Goal: Information Seeking & Learning: Learn about a topic

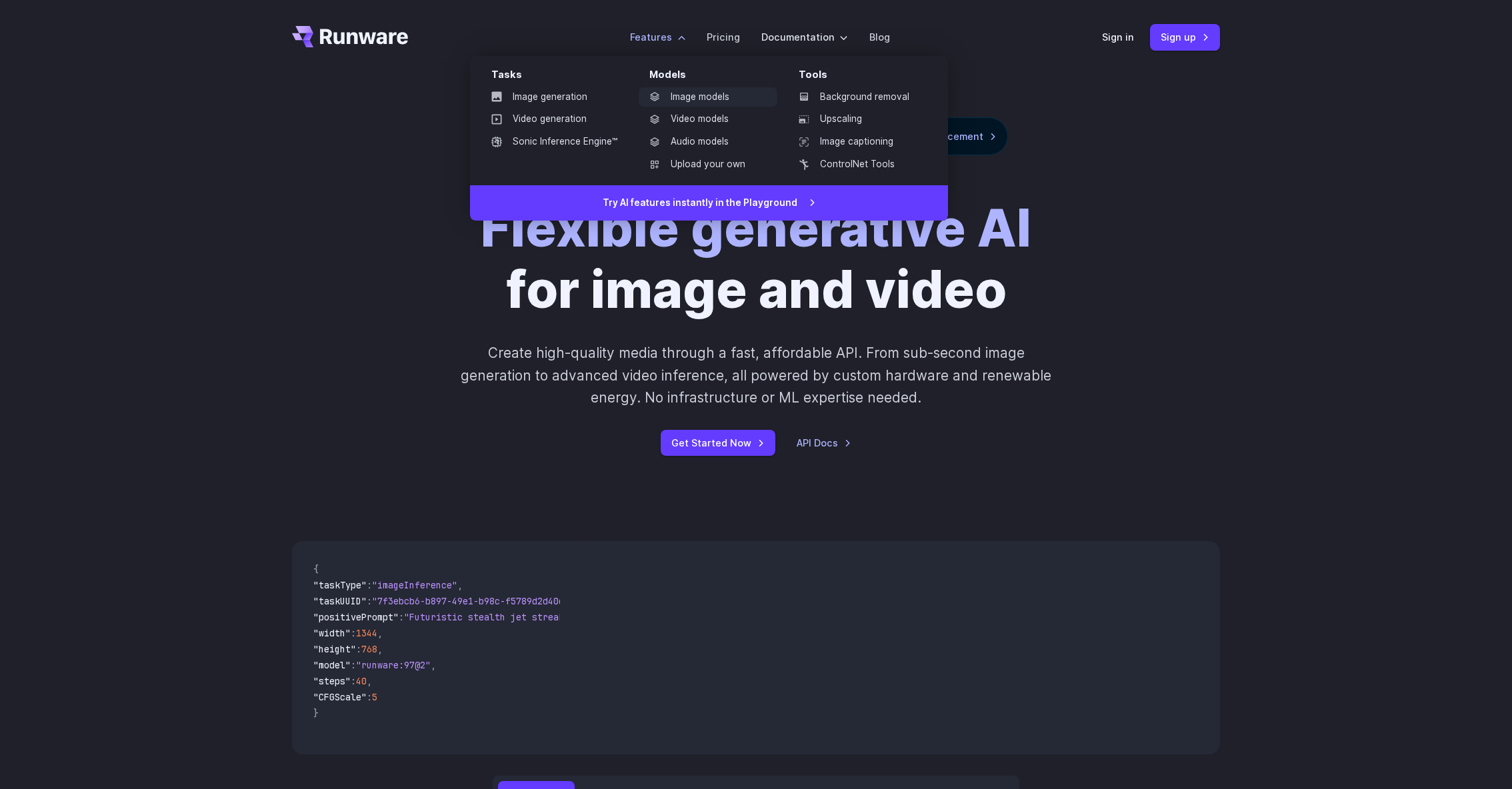
click at [707, 100] on link "Image models" at bounding box center [708, 97] width 139 height 20
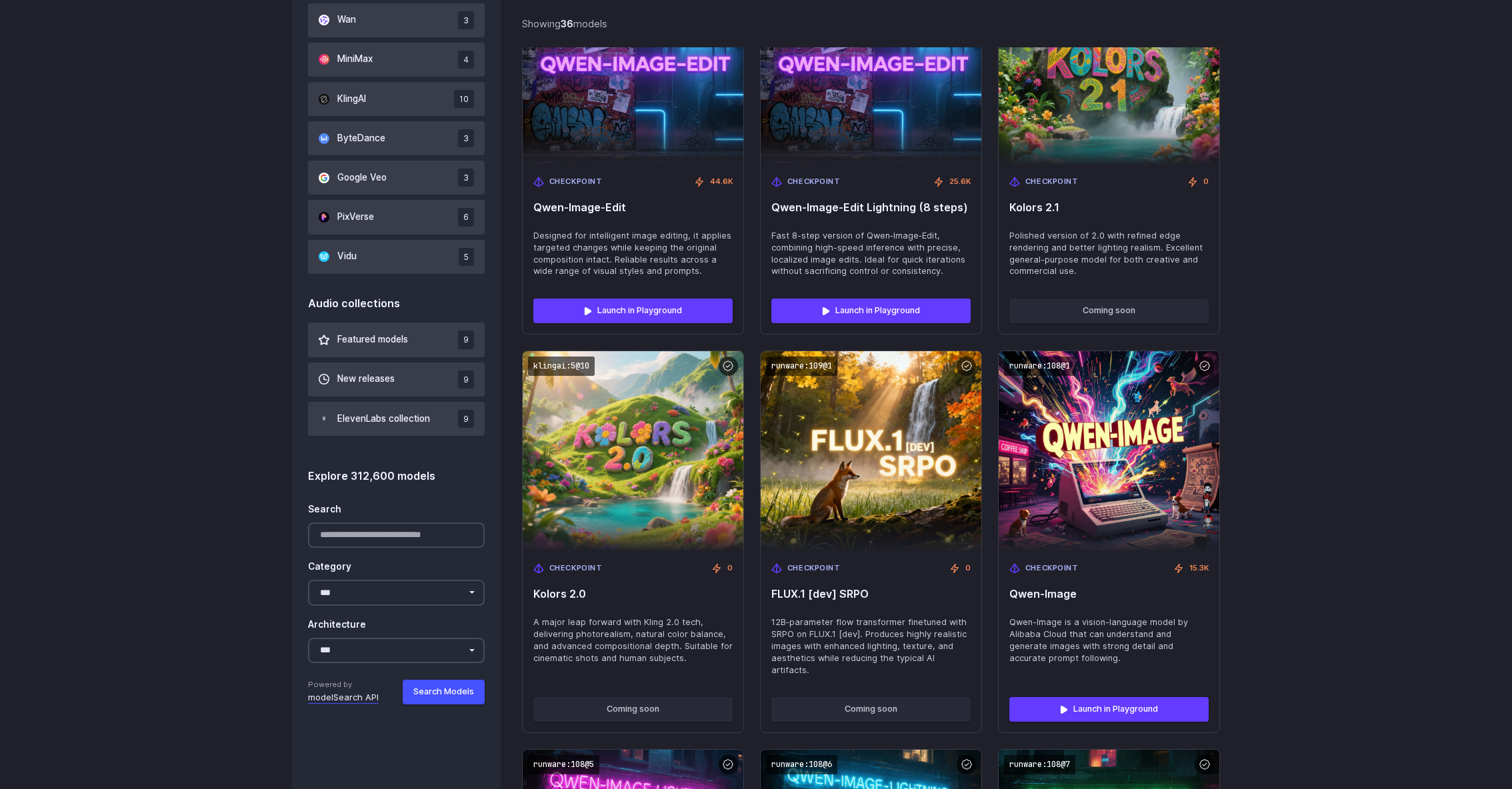
scroll to position [1034, 0]
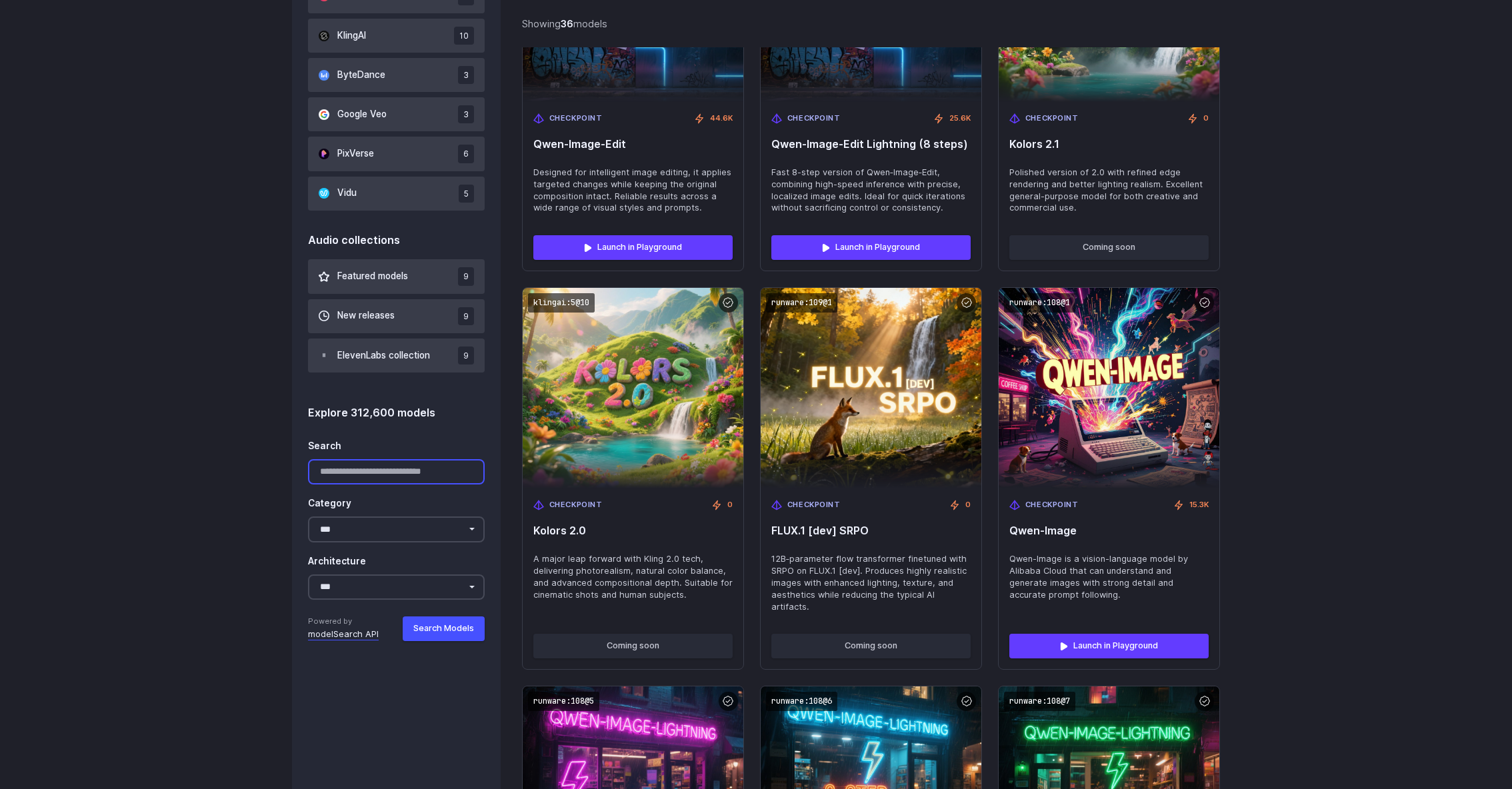
click at [370, 475] on input "Search" at bounding box center [396, 472] width 176 height 26
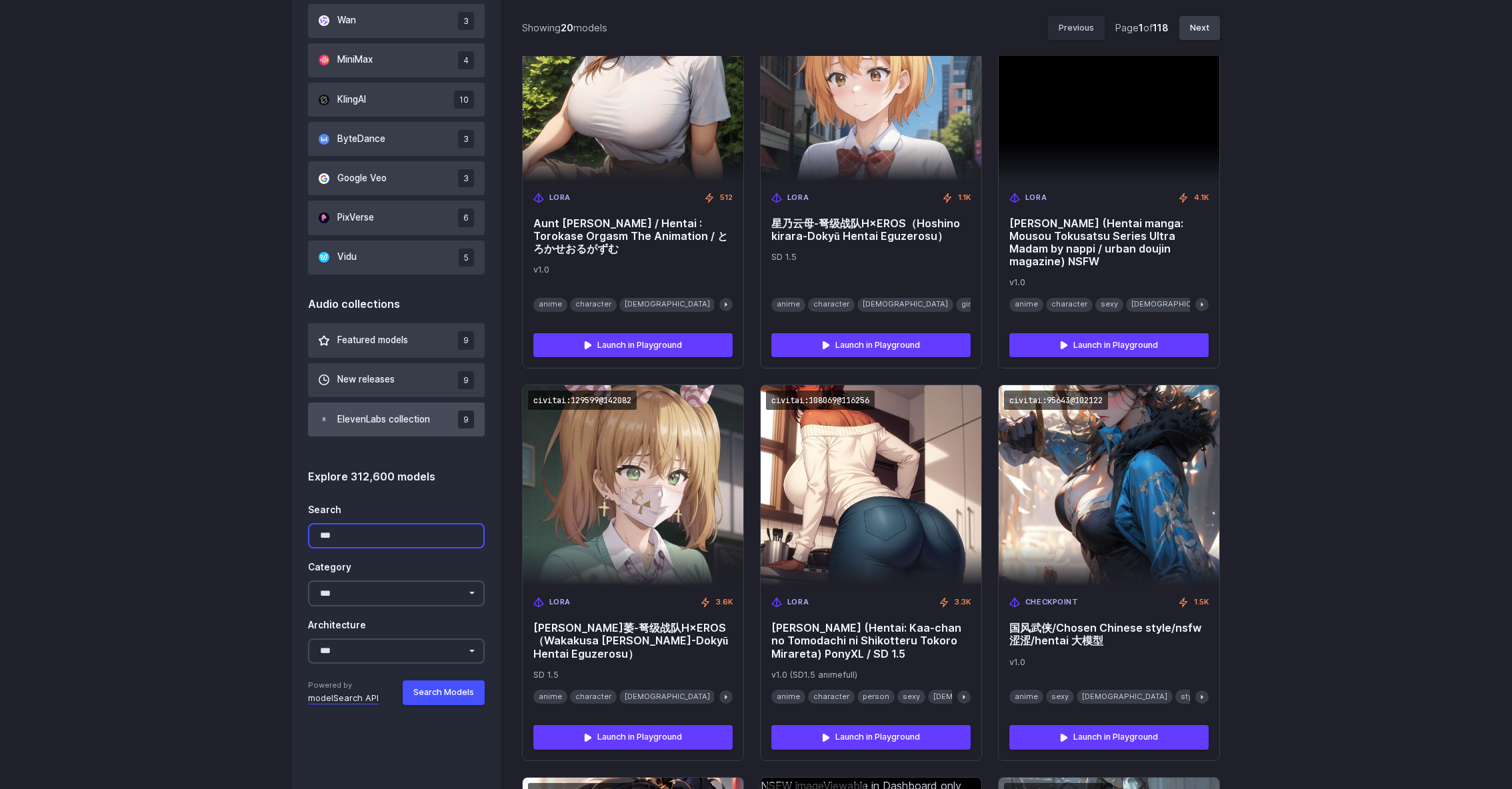
scroll to position [968, 0]
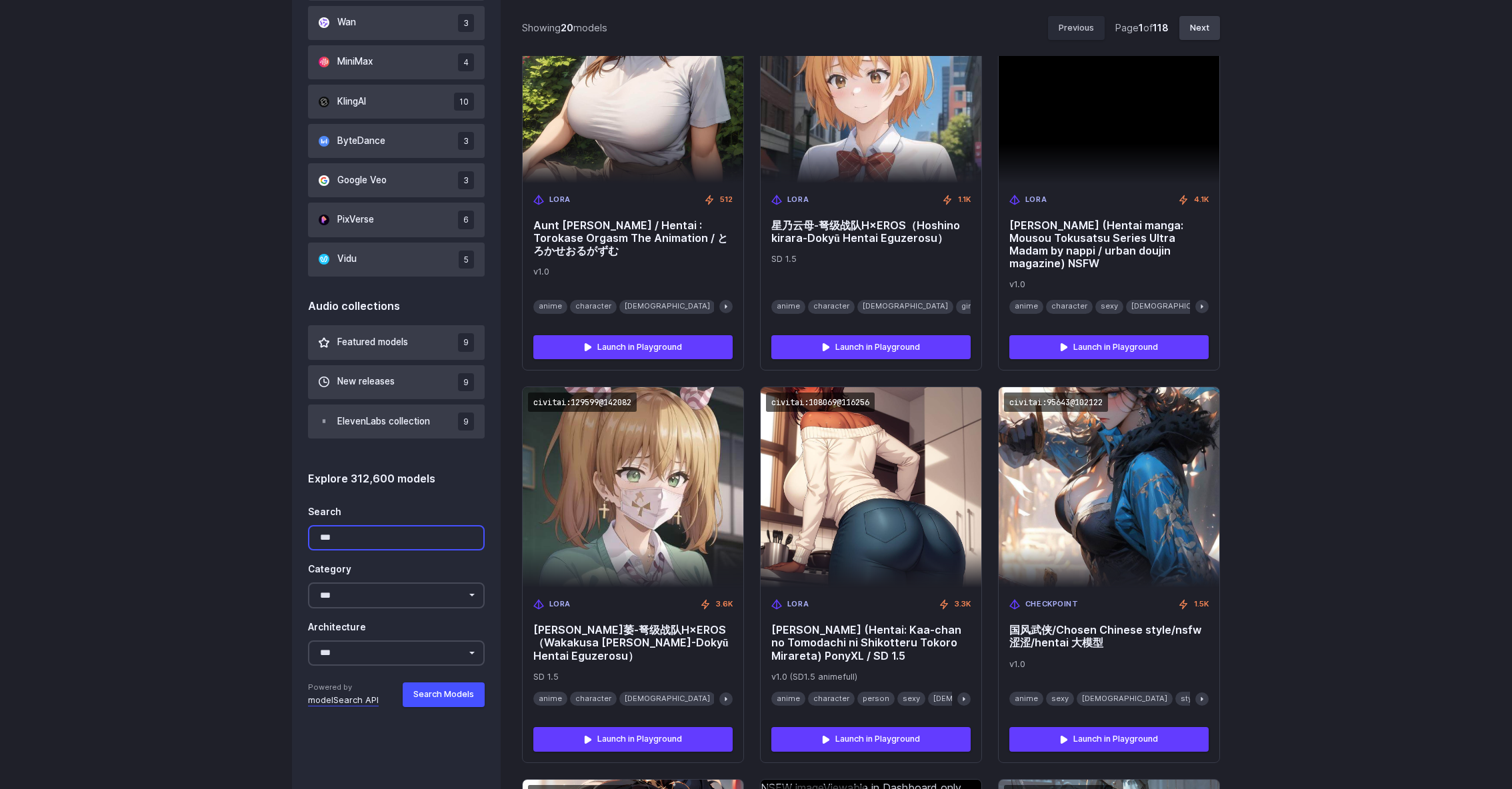
click at [326, 547] on input "***" at bounding box center [396, 538] width 176 height 26
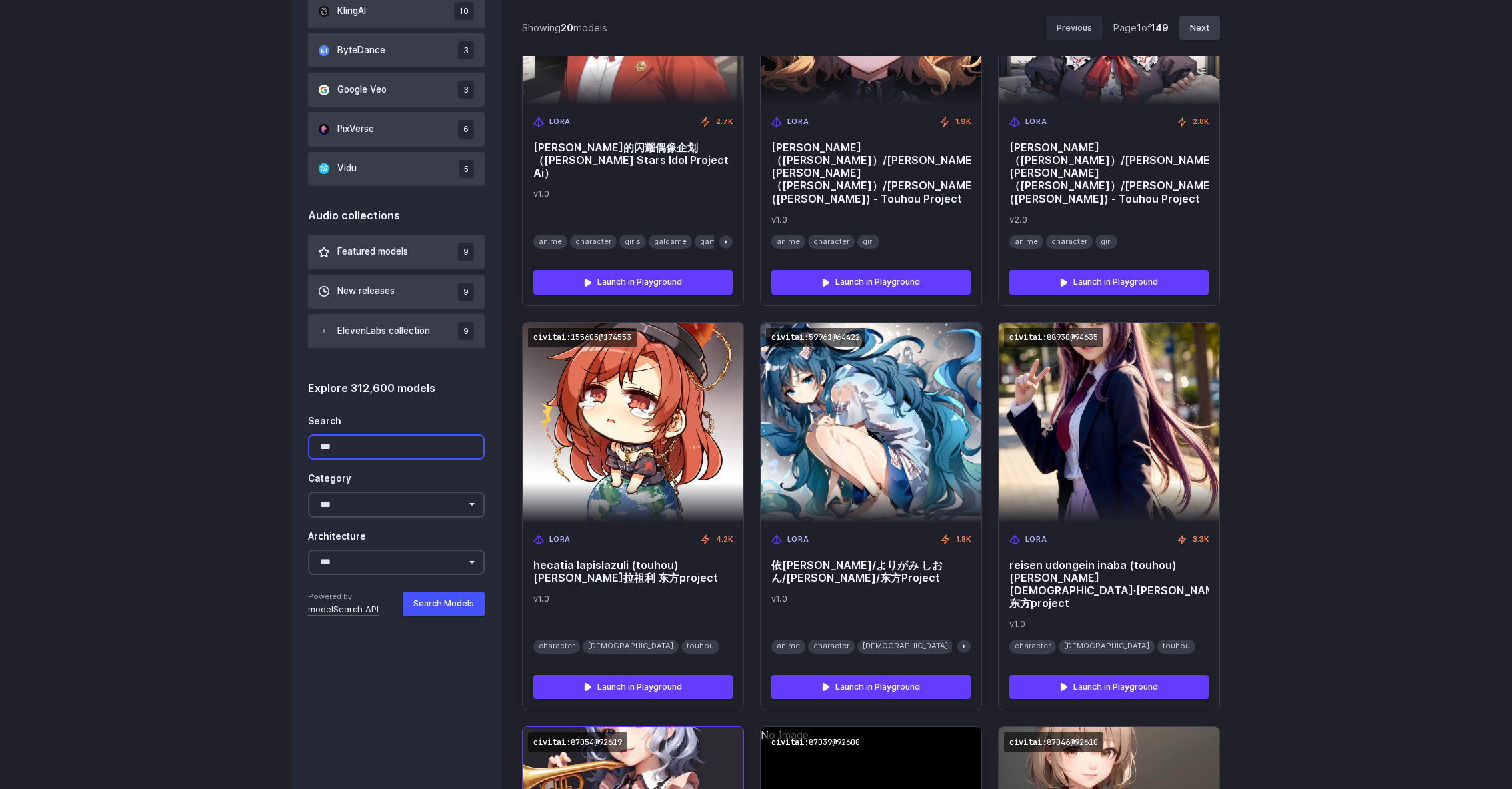
scroll to position [1039, 0]
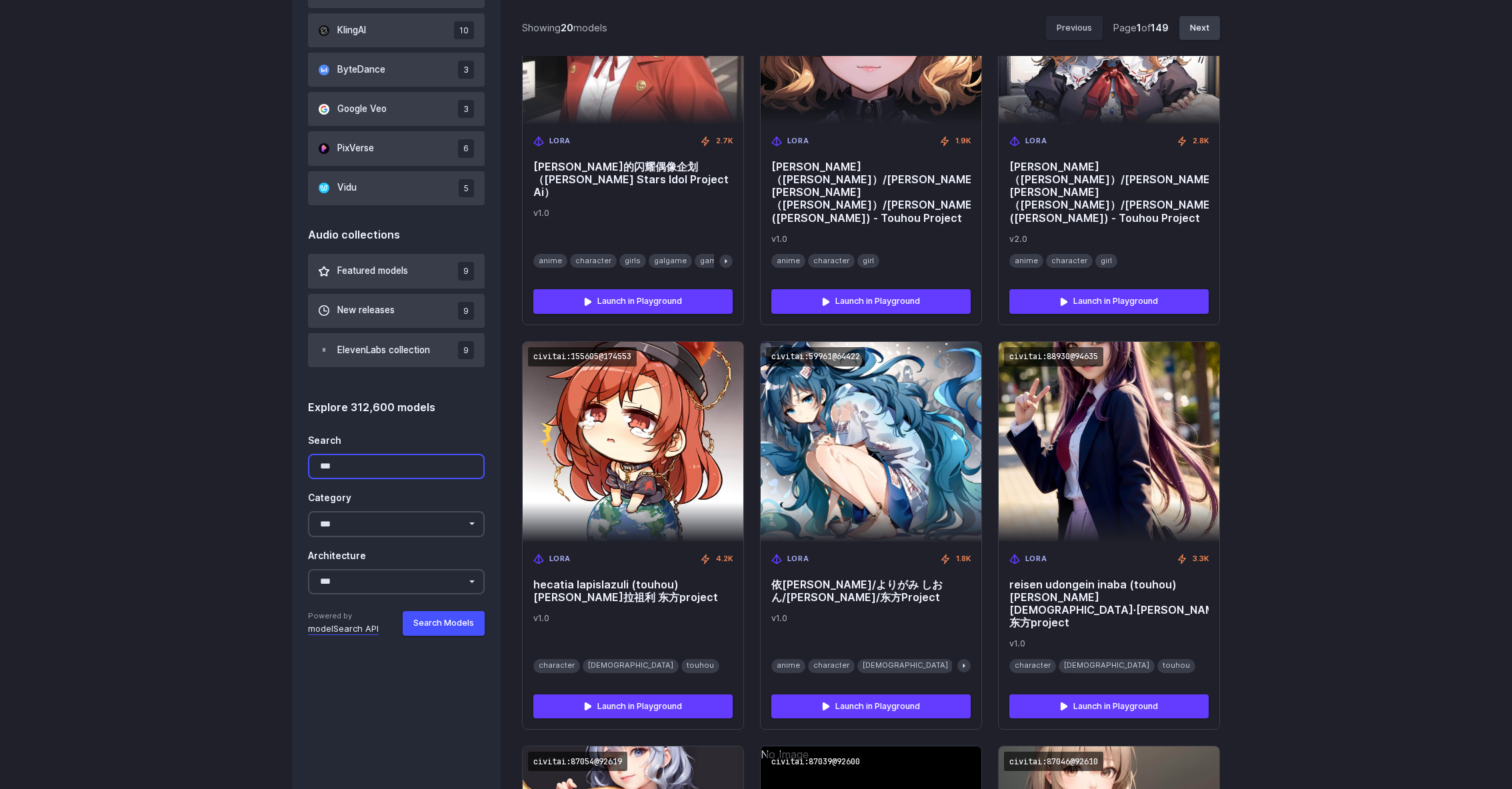
type input "***"
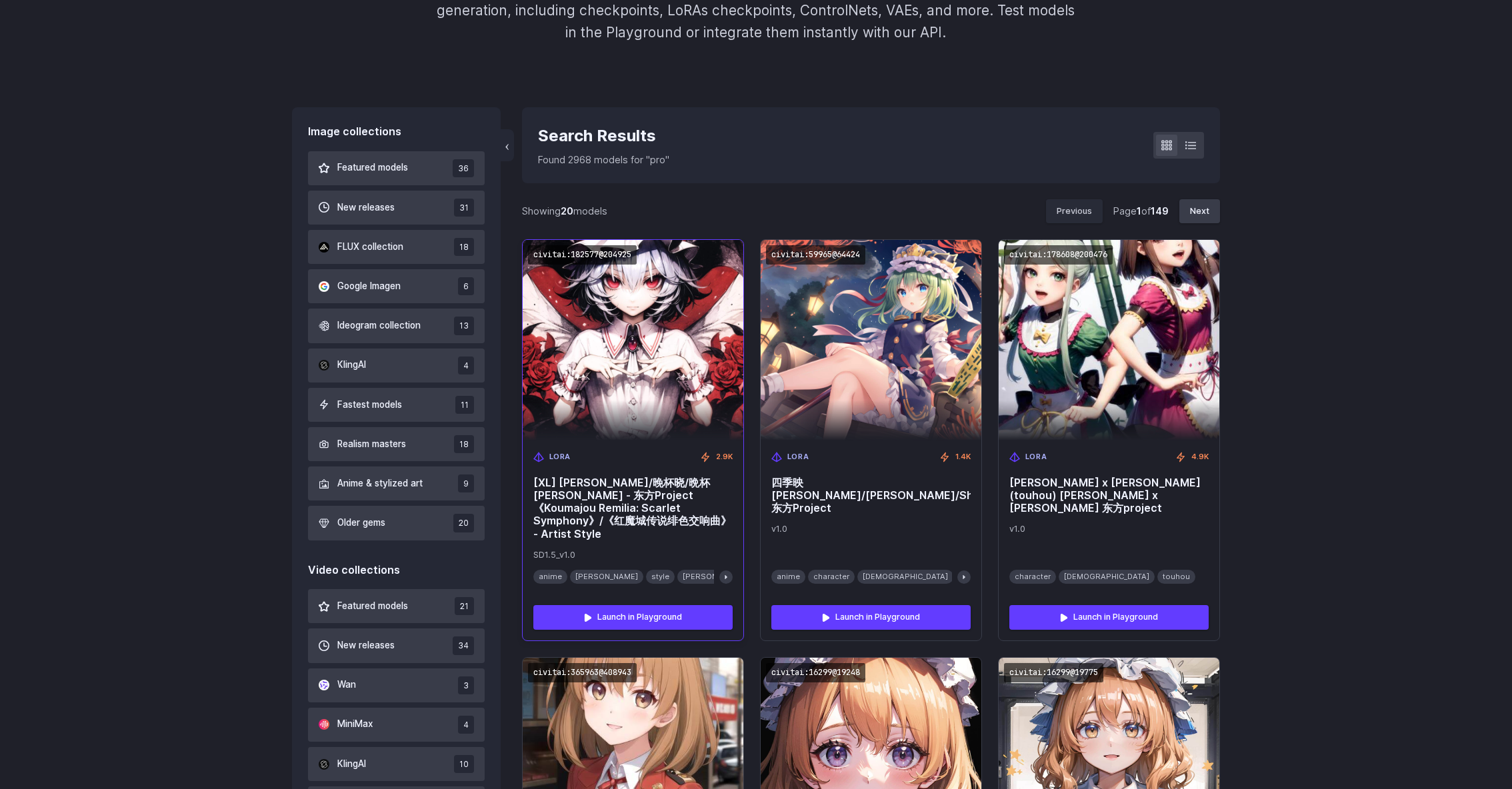
scroll to position [0, 0]
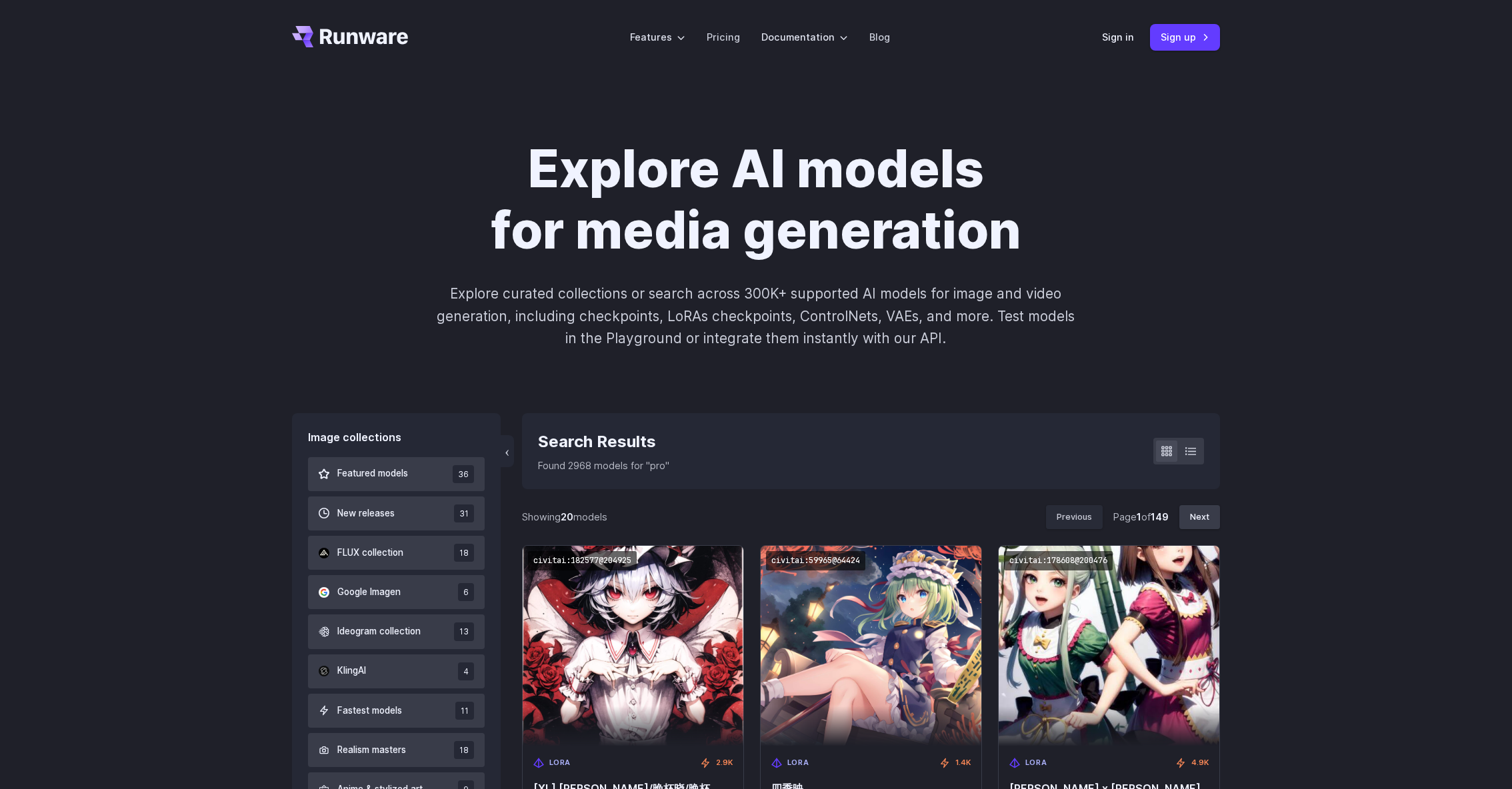
click at [314, 29] on icon "Go to /" at bounding box center [350, 36] width 116 height 22
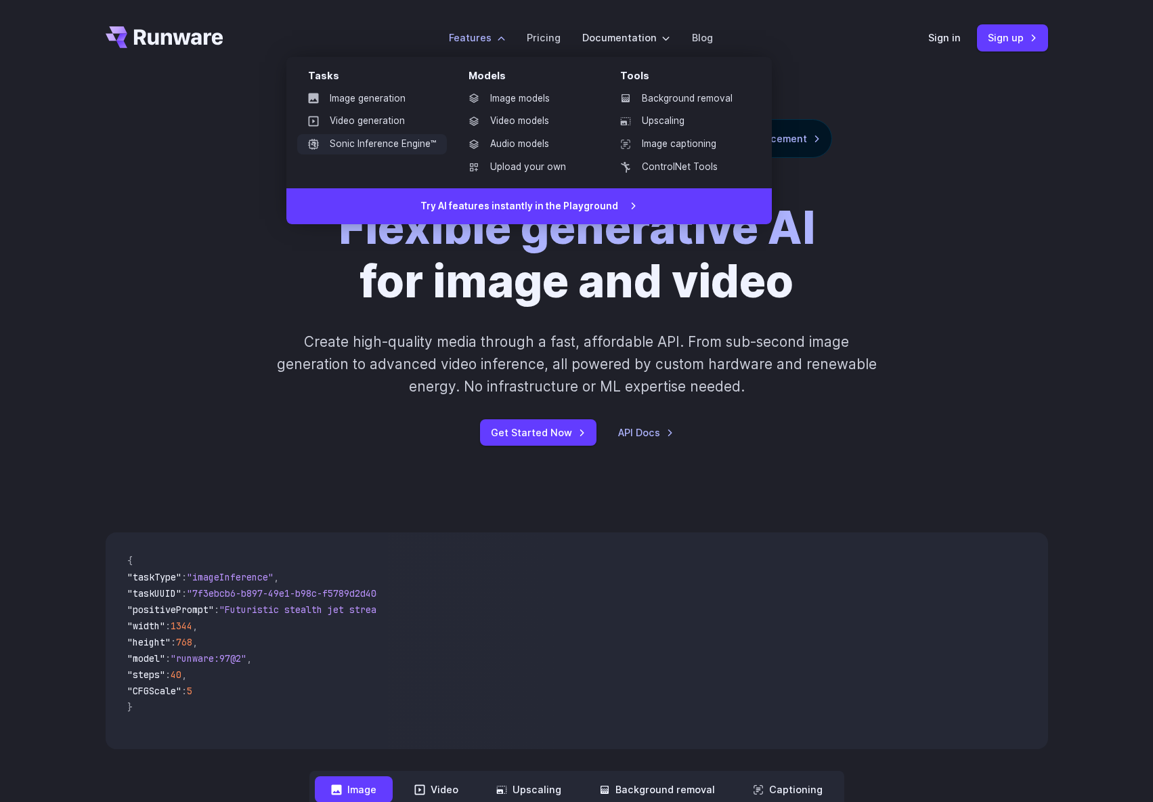
click at [373, 147] on link "Sonic Inference Engine™" at bounding box center [372, 144] width 150 height 20
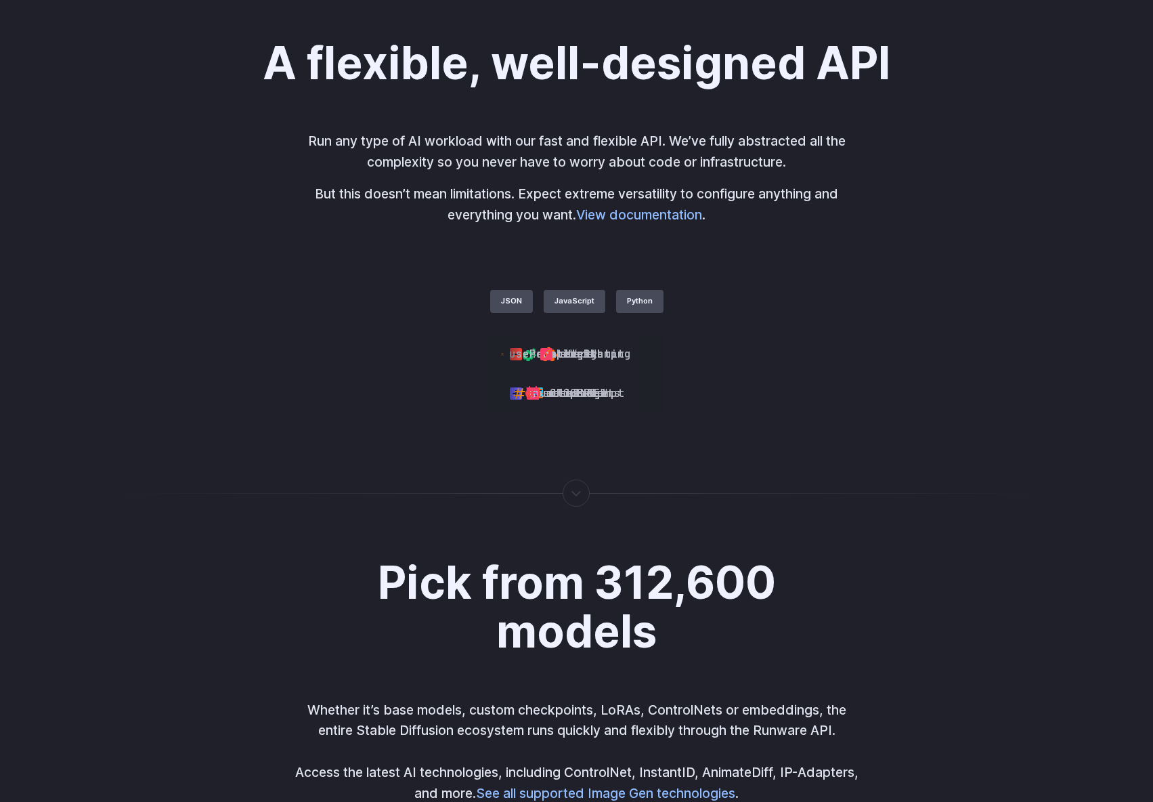
scroll to position [3235, 0]
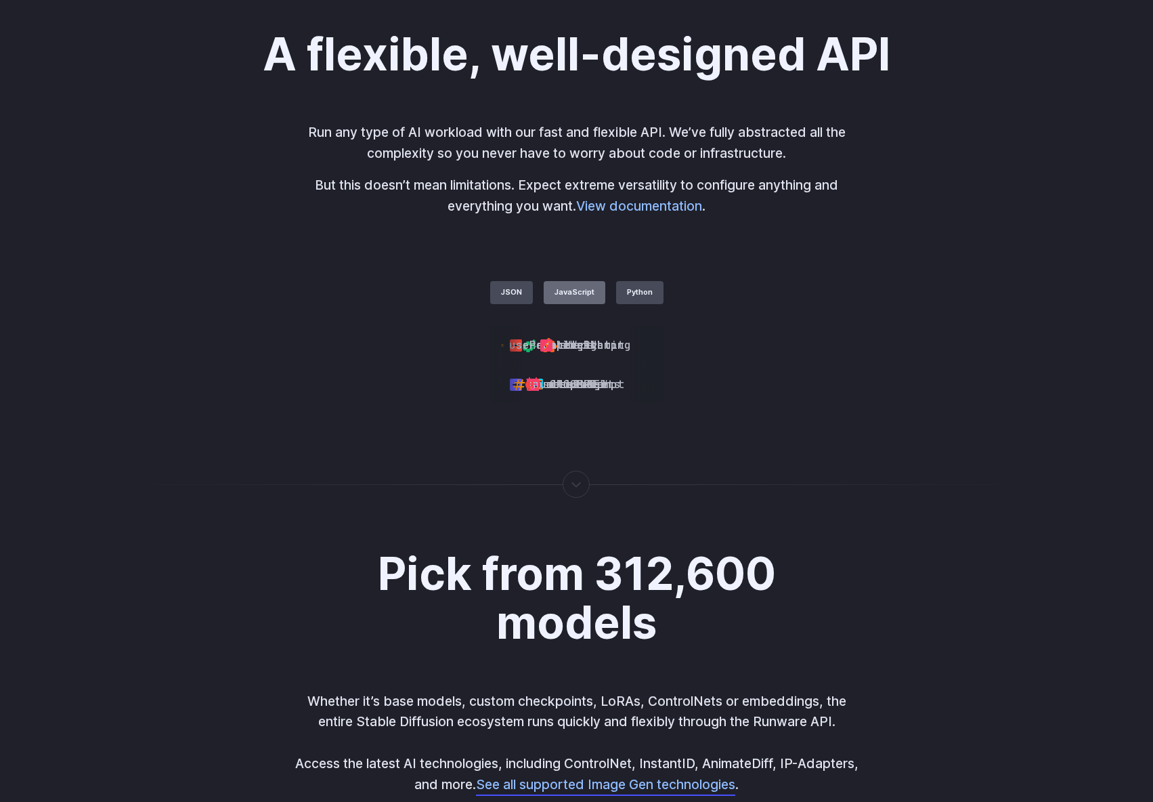
click at [565, 295] on label "JavaScript" at bounding box center [575, 292] width 62 height 23
click at [635, 296] on label "Python" at bounding box center [639, 292] width 47 height 23
click at [519, 296] on label "JSON" at bounding box center [511, 292] width 43 height 23
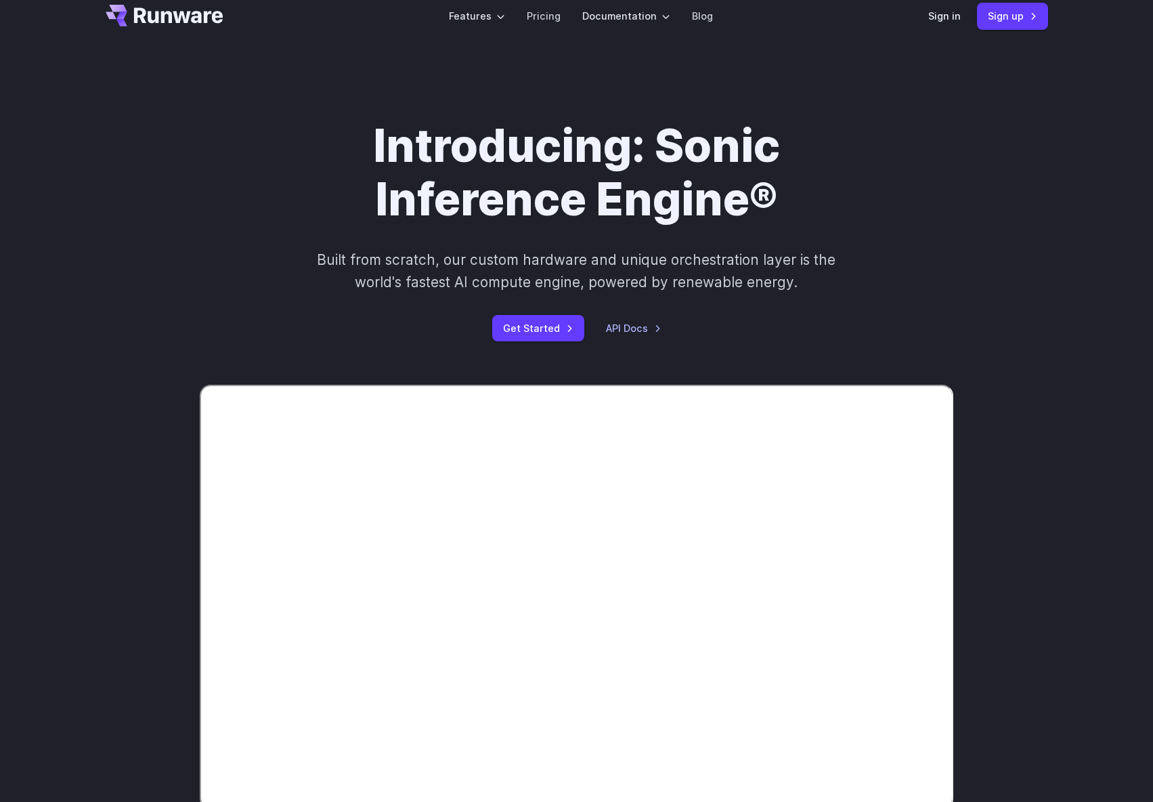
scroll to position [0, 0]
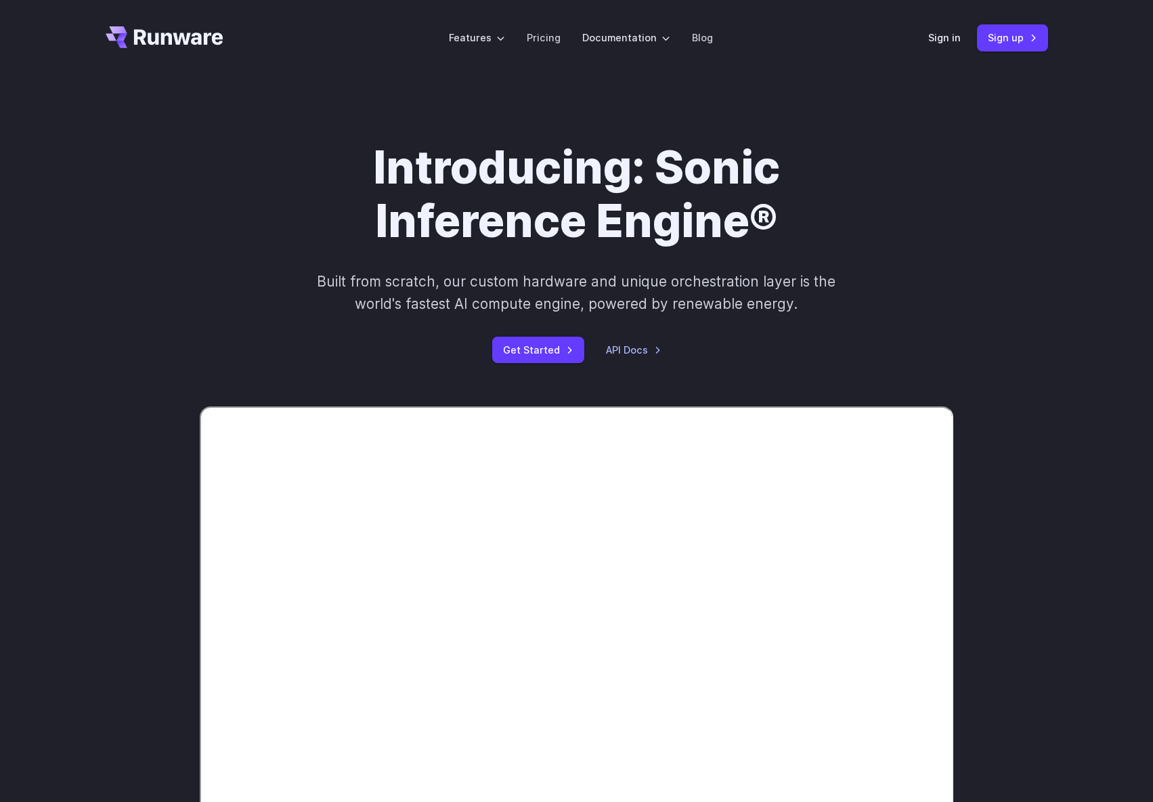
click at [173, 41] on icon "Go to /" at bounding box center [165, 37] width 118 height 22
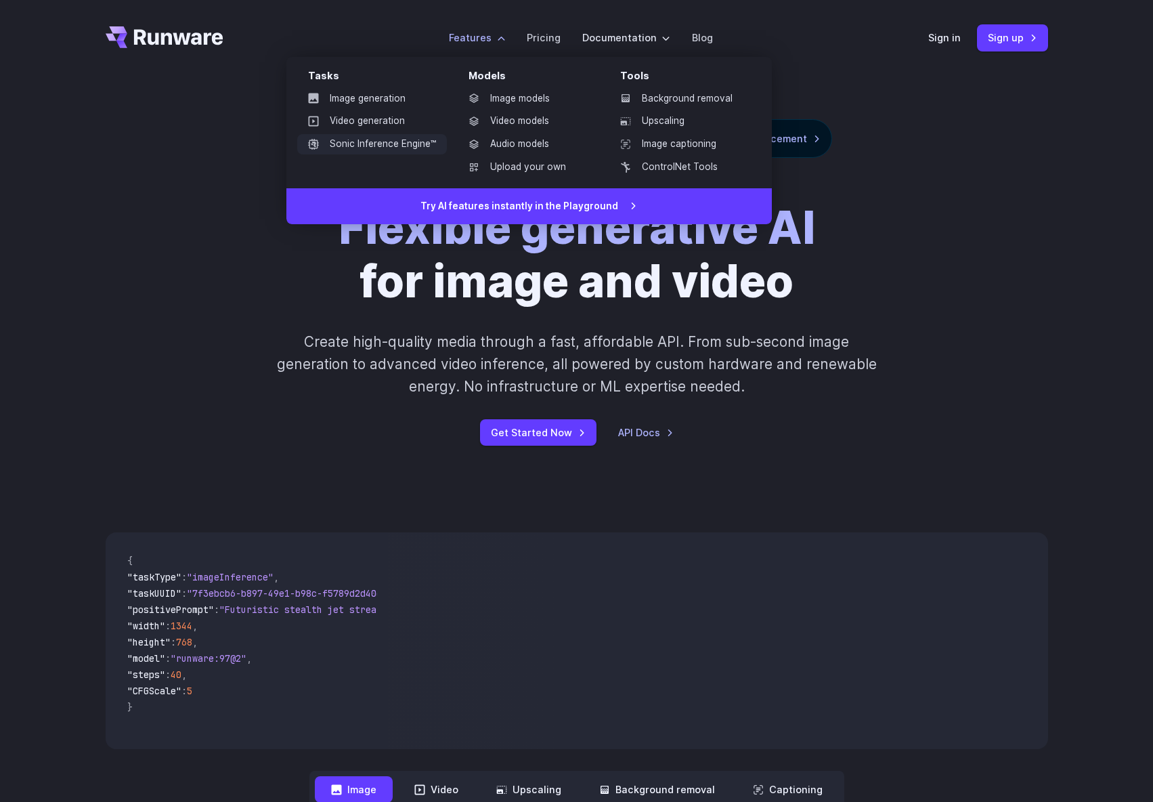
click at [376, 140] on link "Sonic Inference Engine™" at bounding box center [372, 144] width 150 height 20
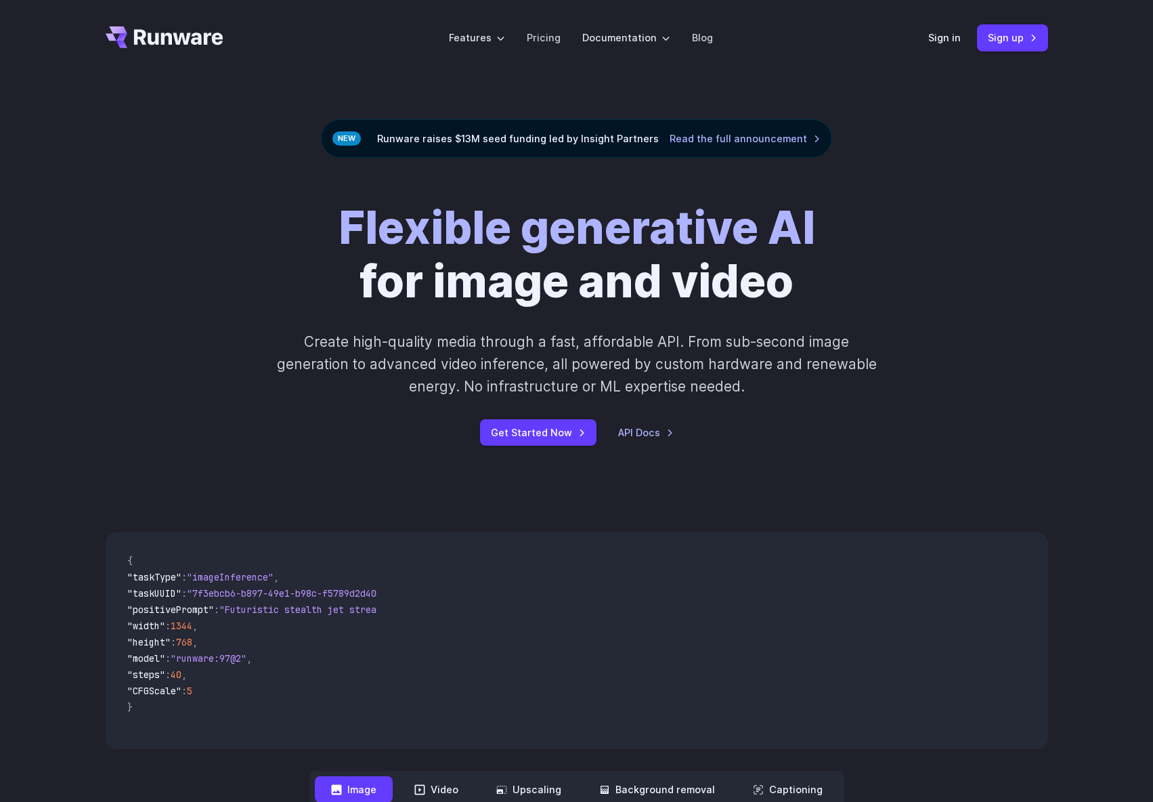
click at [962, 33] on div "Sign in Sign up" at bounding box center [988, 37] width 120 height 26
click at [951, 39] on link "Sign in" at bounding box center [944, 38] width 33 height 16
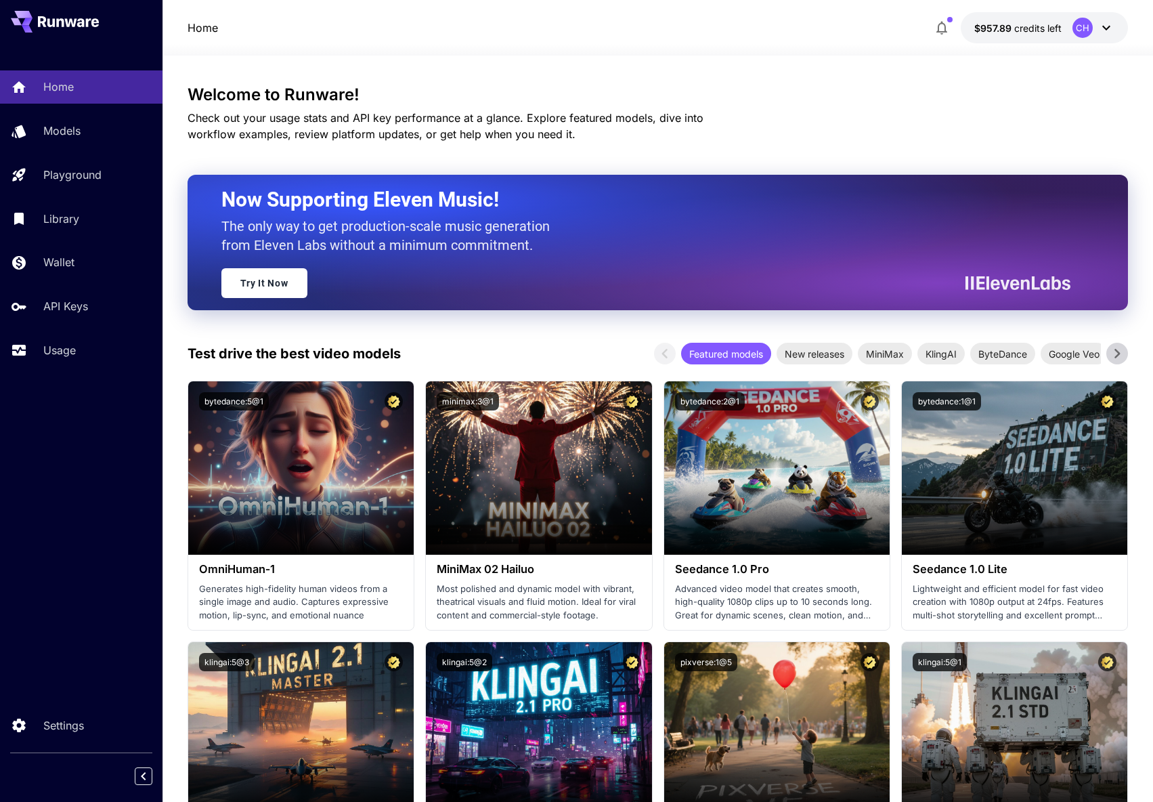
click at [475, 307] on div "Now Supporting Eleven Music! The only way to get production-scale music generat…" at bounding box center [658, 242] width 941 height 135
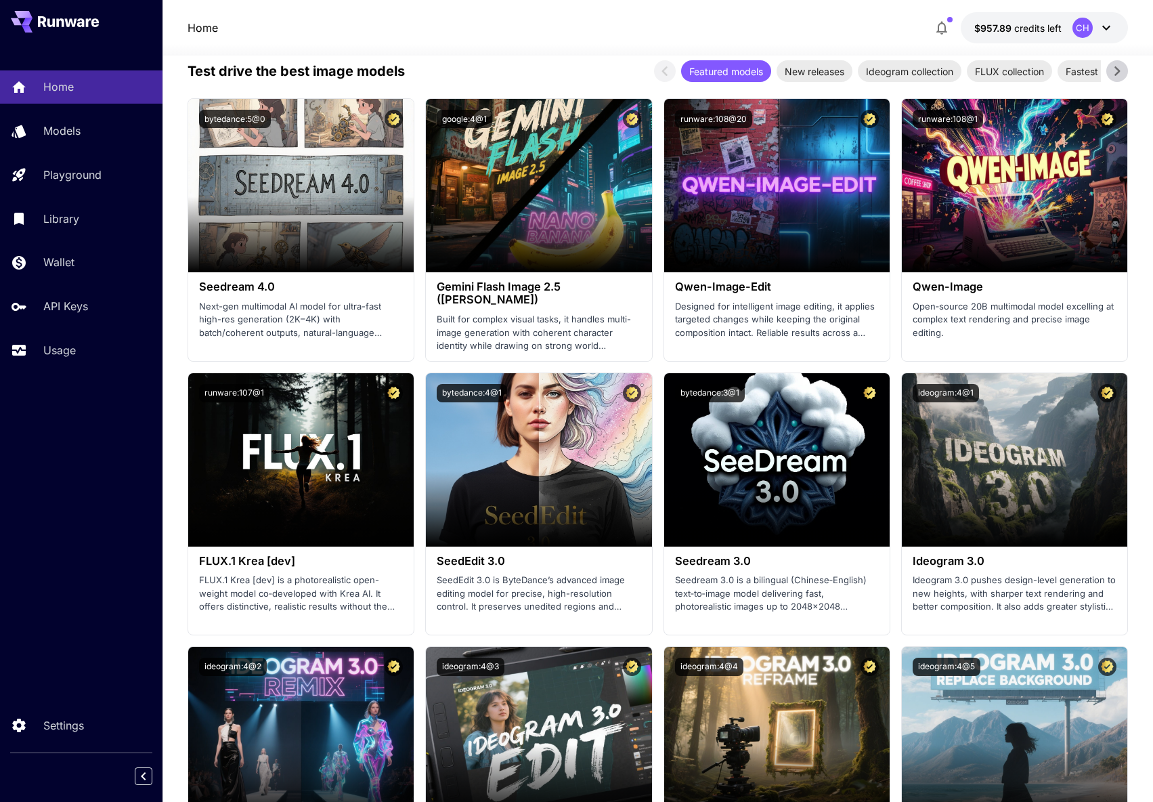
scroll to position [1633, 0]
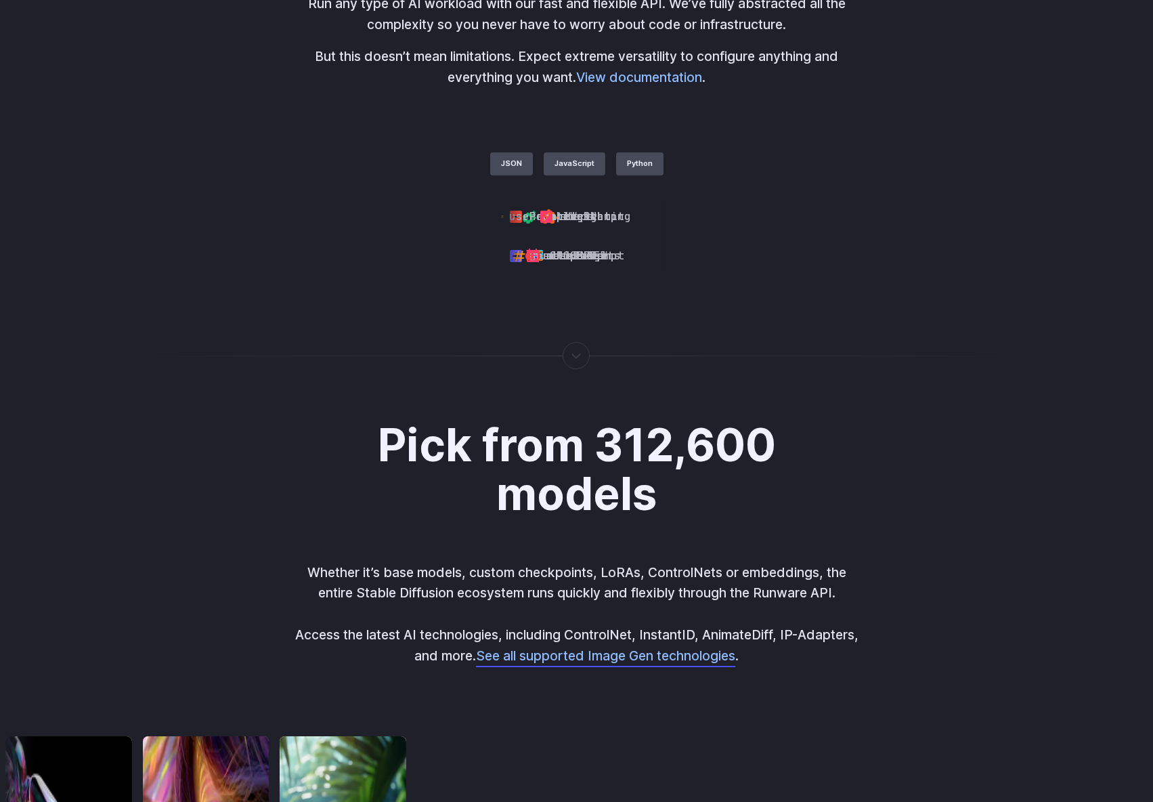
scroll to position [3367, 0]
